Goal: Information Seeking & Learning: Find specific fact

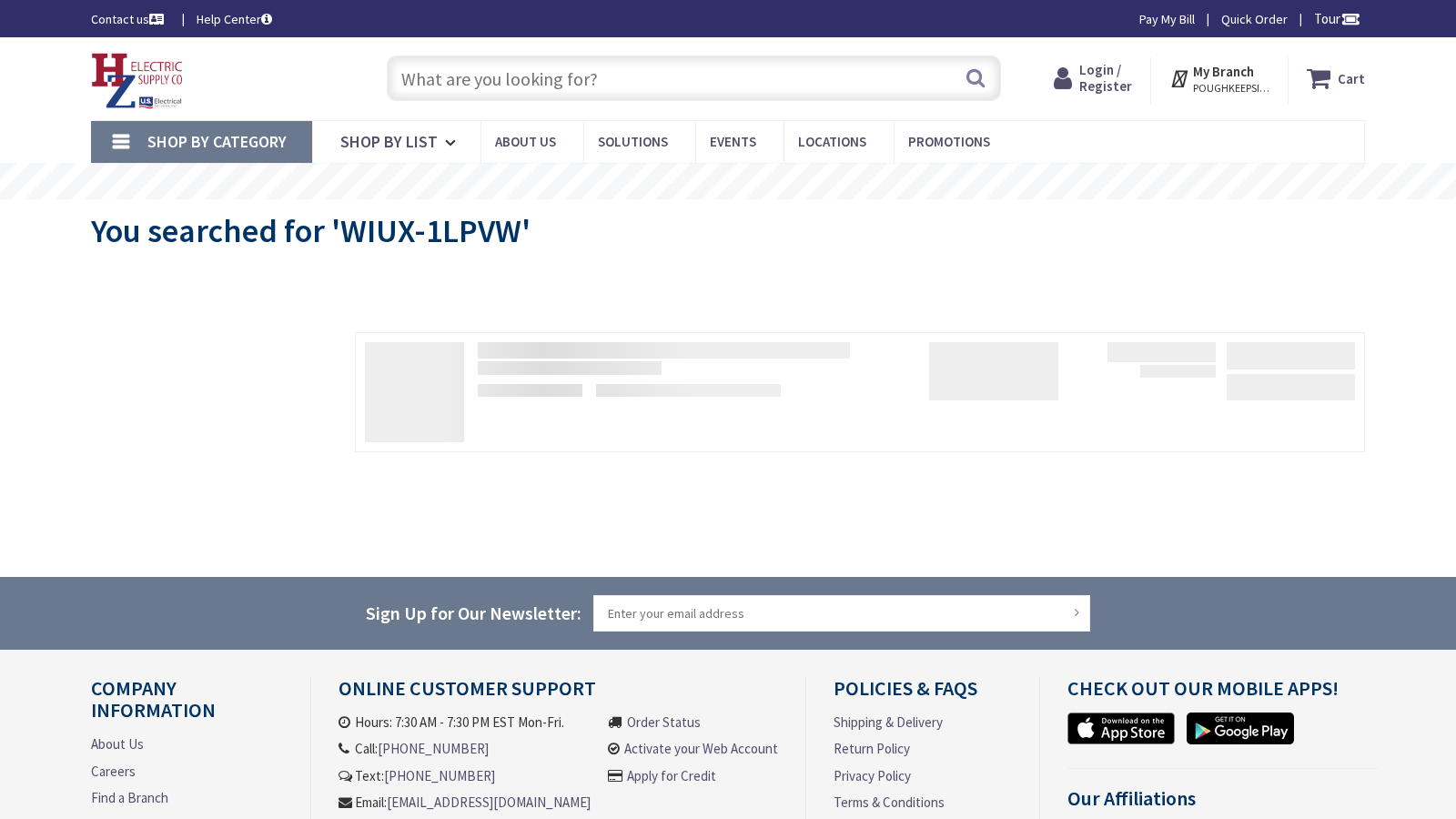
type input "Fourth [PERSON_NAME], [STREET_ADDRESS]"
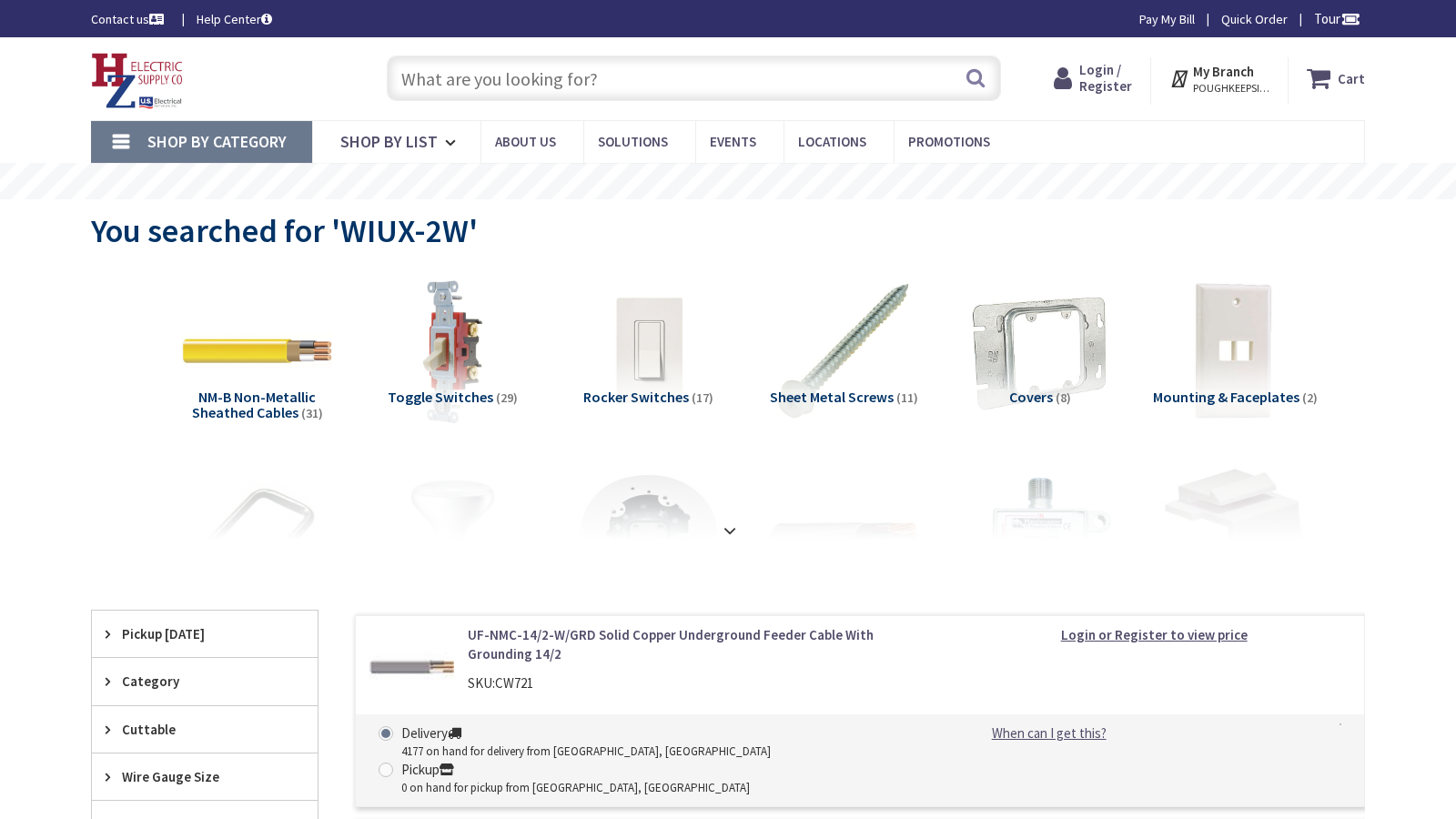
type input "Fourth [PERSON_NAME], [STREET_ADDRESS]"
